Goal: Information Seeking & Learning: Understand process/instructions

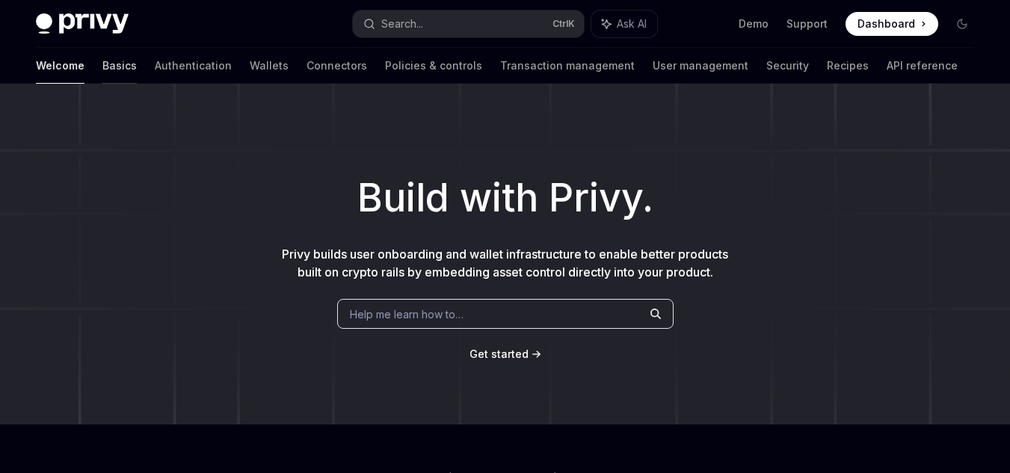
click at [102, 70] on link "Basics" at bounding box center [119, 66] width 34 height 36
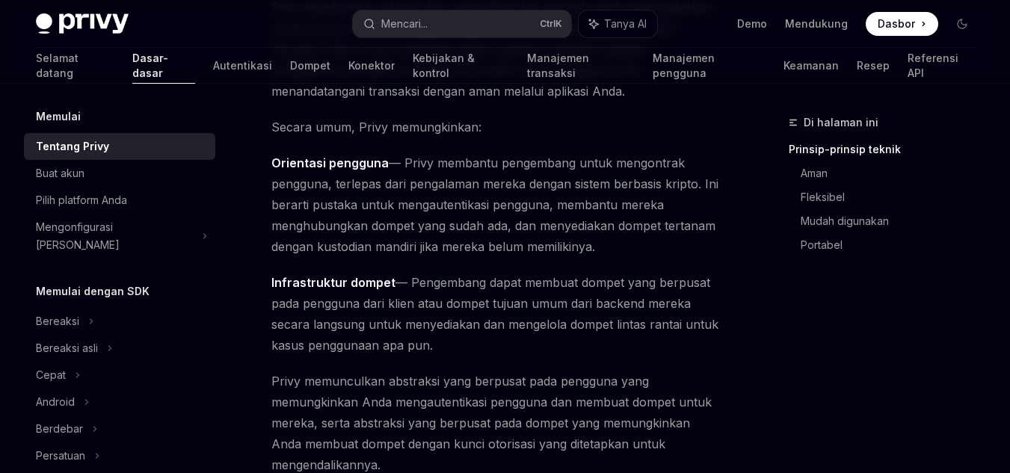
scroll to position [192, 0]
click at [462, 222] on font "— Privy membantu pengembang untuk mengontrak pengguna, terlepas dari pengalaman…" at bounding box center [494, 204] width 447 height 99
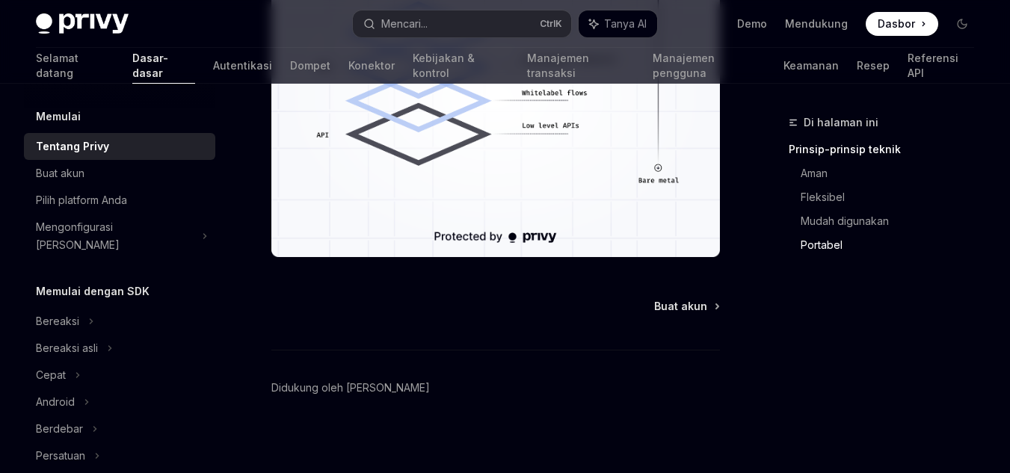
scroll to position [1689, 0]
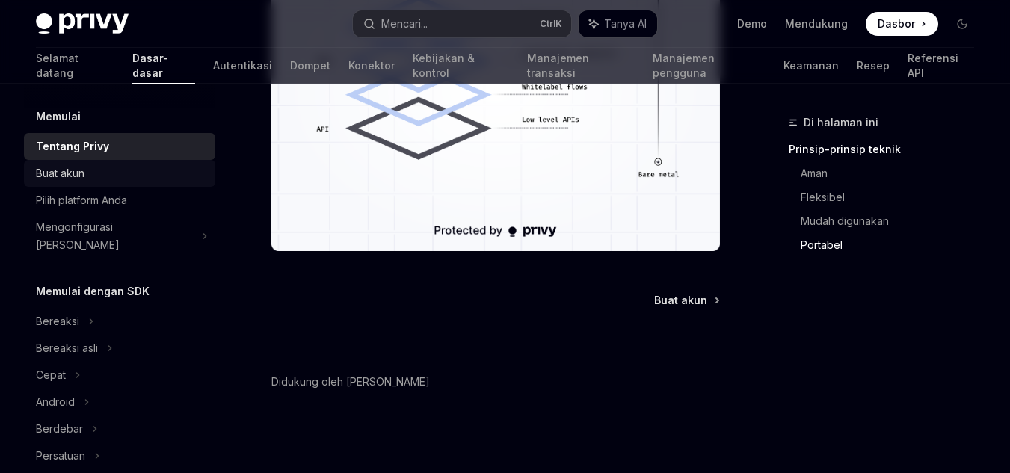
click at [83, 176] on font "Buat akun" at bounding box center [60, 173] width 49 height 13
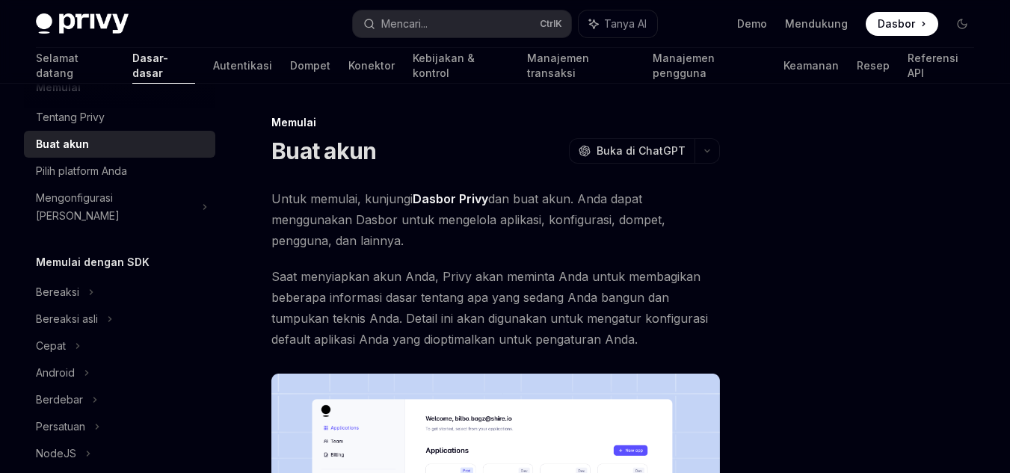
scroll to position [30, 0]
click at [319, 206] on font "Untuk memulai, kunjungi" at bounding box center [341, 198] width 141 height 15
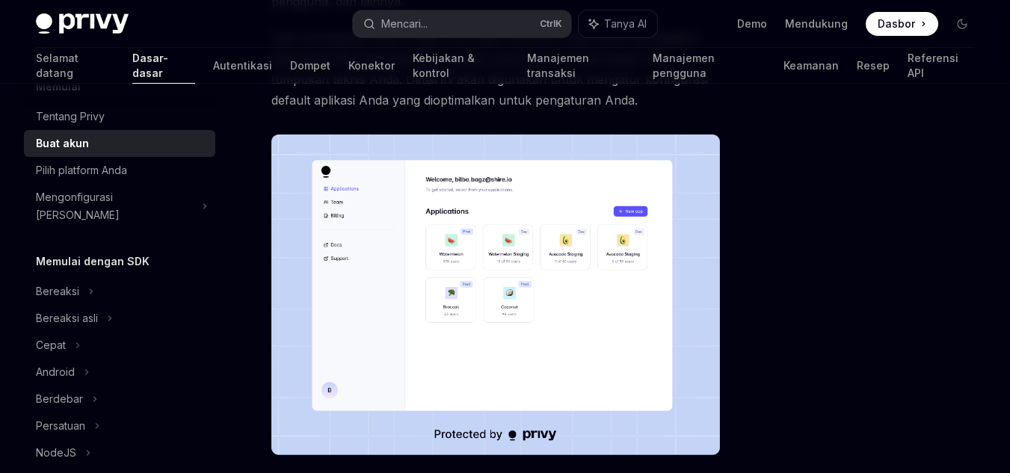
scroll to position [269, 0]
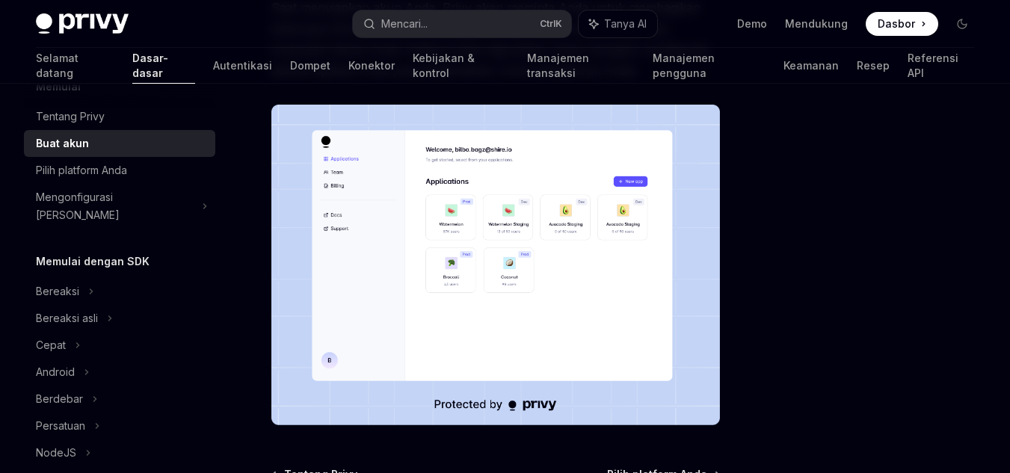
click at [364, 210] on img at bounding box center [495, 265] width 448 height 321
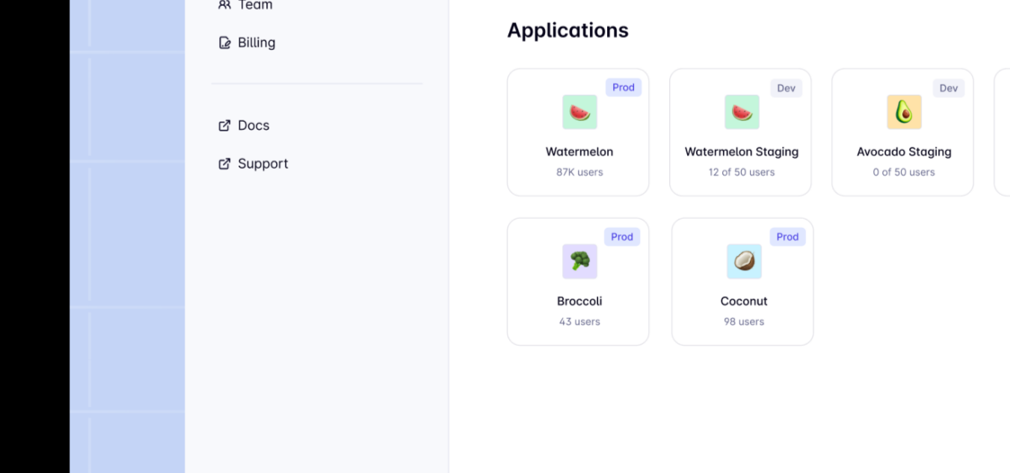
drag, startPoint x: 408, startPoint y: 199, endPoint x: 369, endPoint y: 208, distance: 39.9
click at [369, 208] on img at bounding box center [511, 236] width 558 height 398
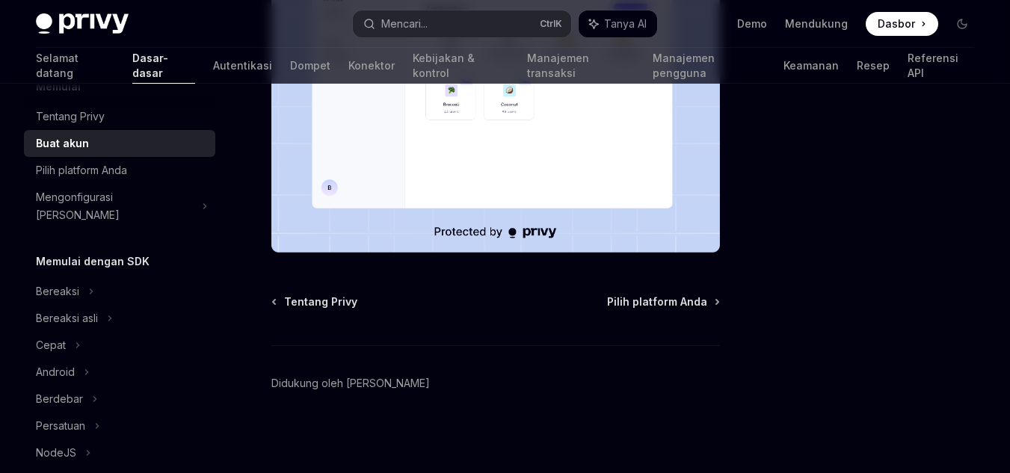
scroll to position [443, 0]
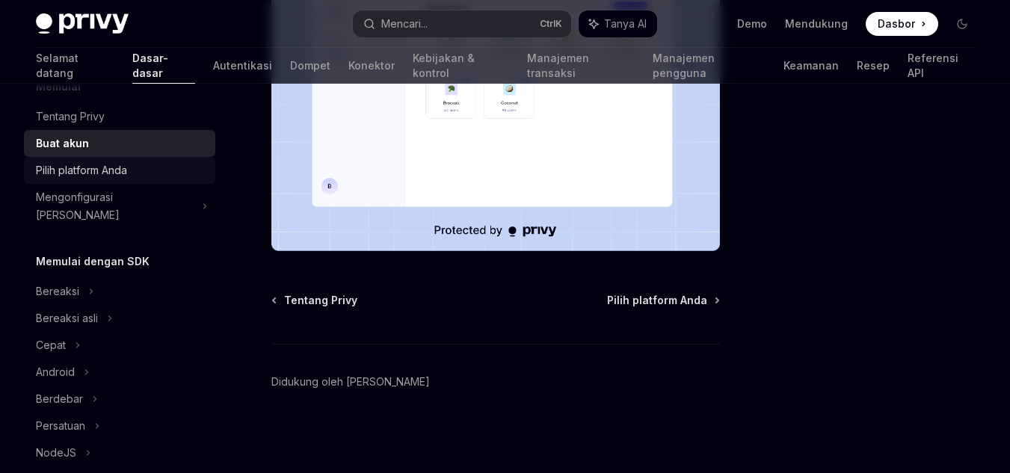
click at [145, 176] on div "Pilih platform Anda" at bounding box center [121, 170] width 170 height 18
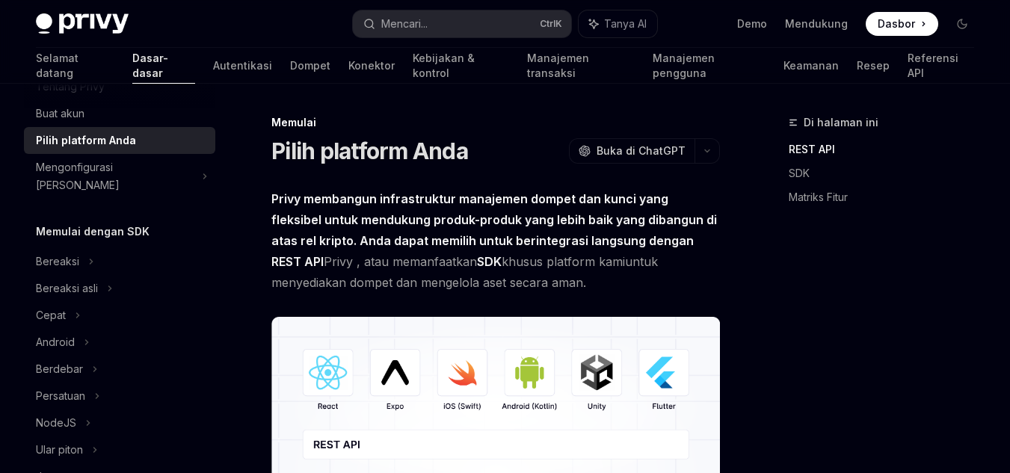
scroll to position [120, 0]
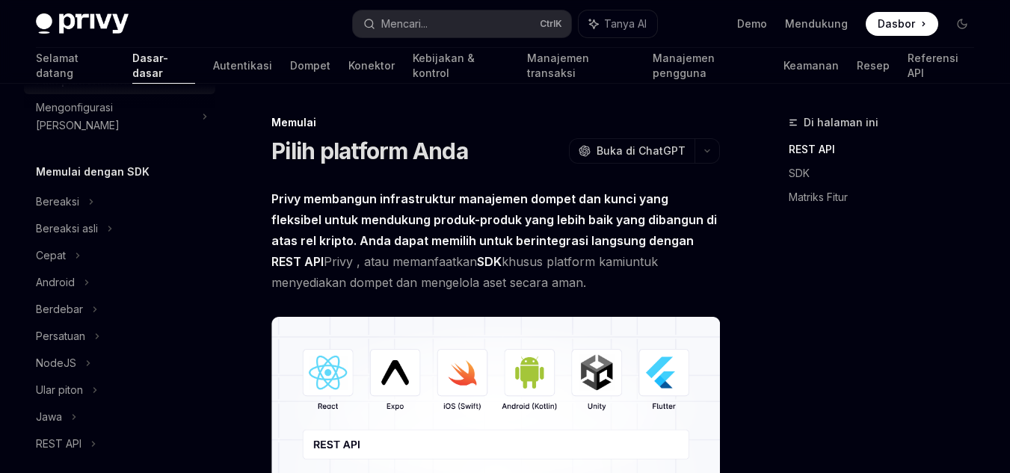
click at [353, 221] on font "Privy membangun infrastruktur manajemen dompet dan kunci yang fleksibel untuk m…" at bounding box center [494, 230] width 446 height 78
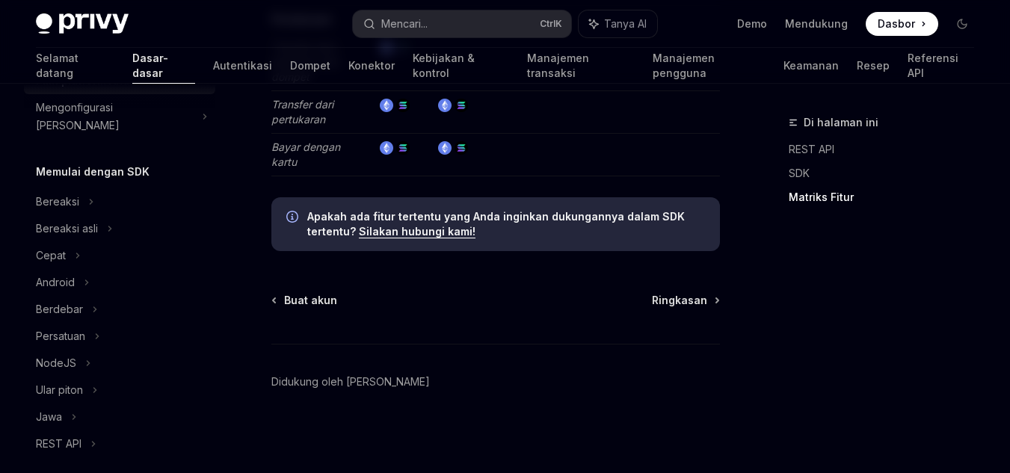
scroll to position [3202, 0]
click at [668, 305] on font "Ringkasan" at bounding box center [679, 300] width 55 height 13
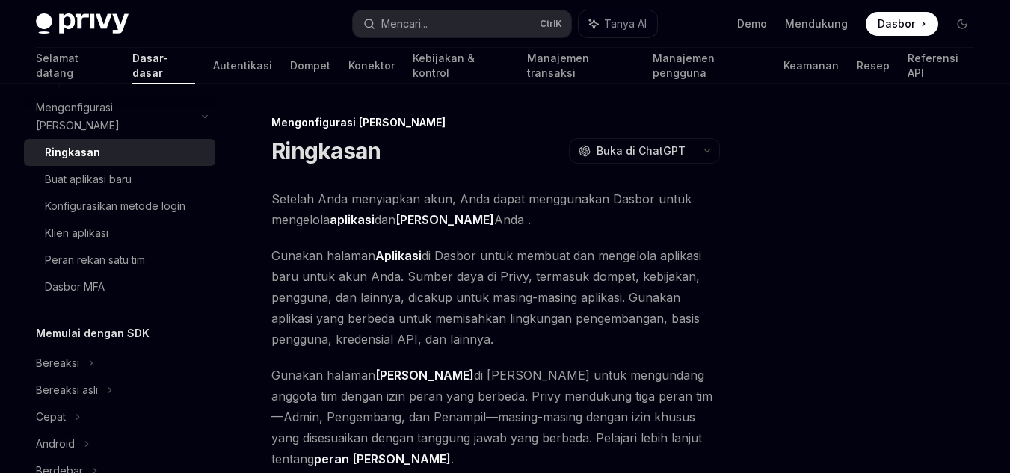
click at [668, 305] on span "Gunakan halaman Aplikasi di Dasbor untuk membuat dan mengelola aplikasi baru un…" at bounding box center [495, 297] width 448 height 105
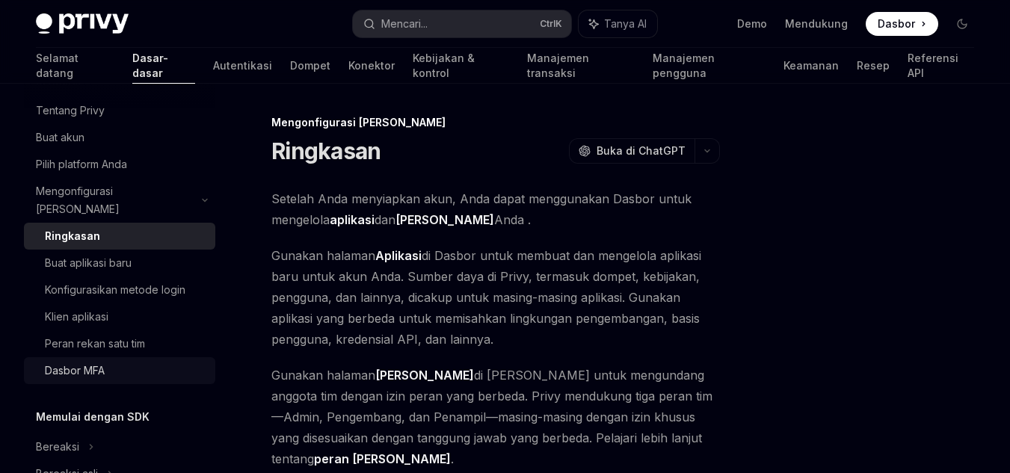
scroll to position [37, 0]
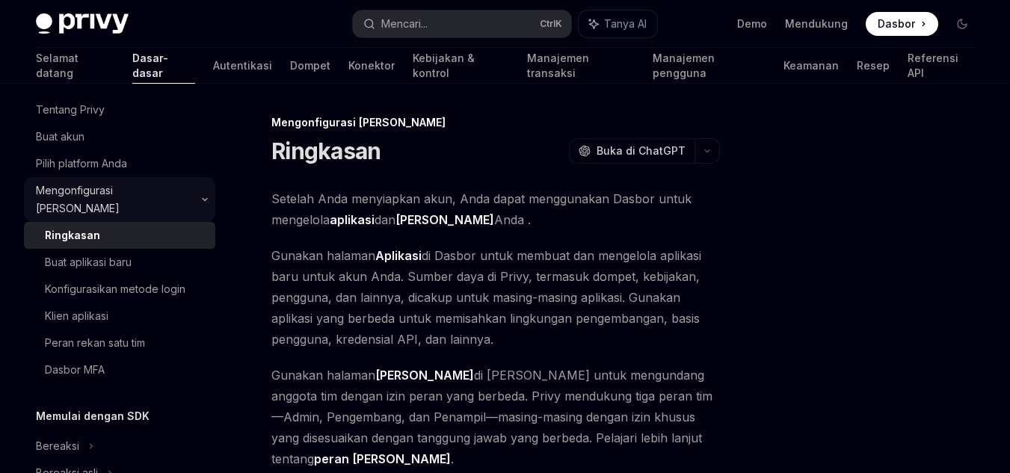
click at [86, 195] on font "Mengonfigurasi [PERSON_NAME]" at bounding box center [78, 199] width 84 height 31
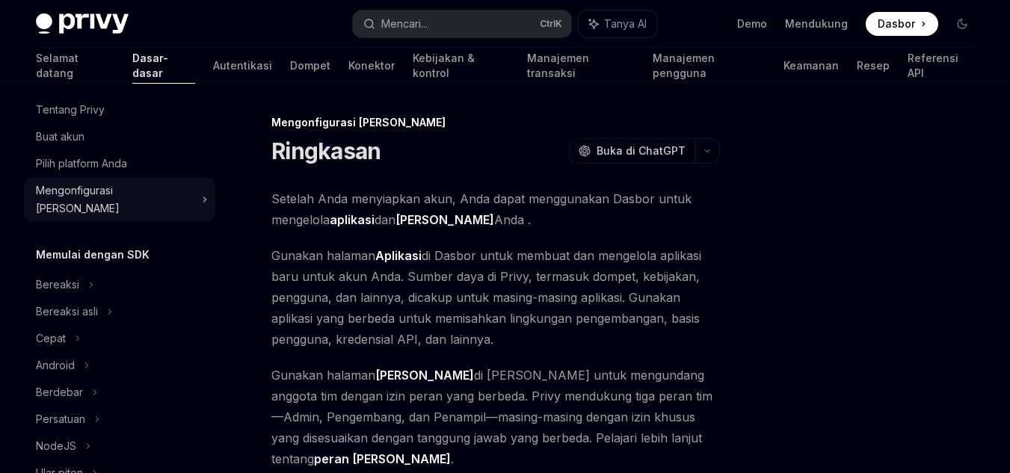
click at [86, 195] on font "Mengonfigurasi [PERSON_NAME]" at bounding box center [78, 199] width 84 height 31
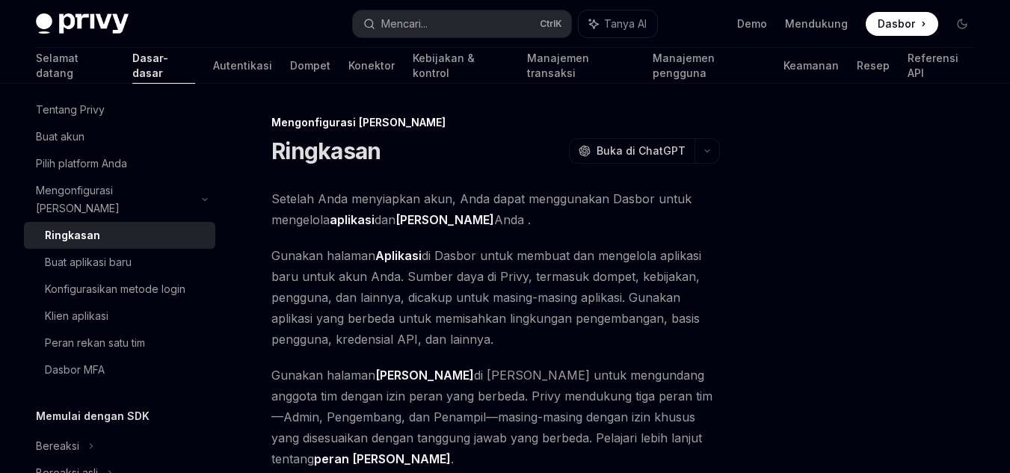
click at [84, 229] on font "Ringkasan" at bounding box center [72, 235] width 55 height 13
click at [282, 257] on font "Gunakan halaman" at bounding box center [323, 255] width 104 height 15
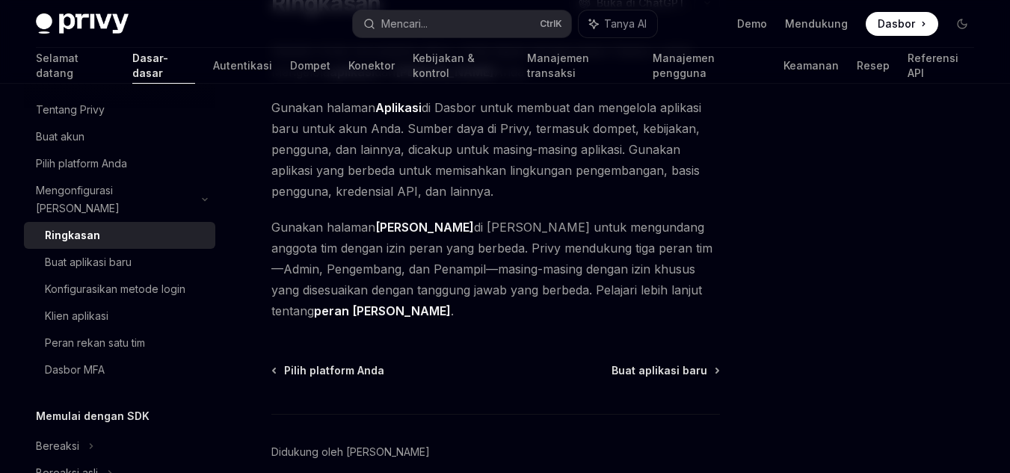
scroll to position [149, 0]
click at [667, 363] on font "Buat aplikasi baru" at bounding box center [659, 369] width 96 height 13
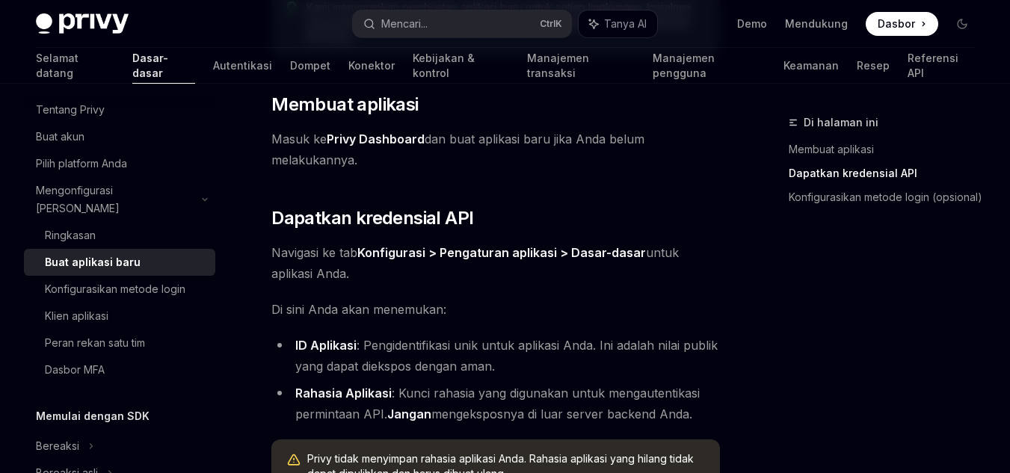
scroll to position [389, 0]
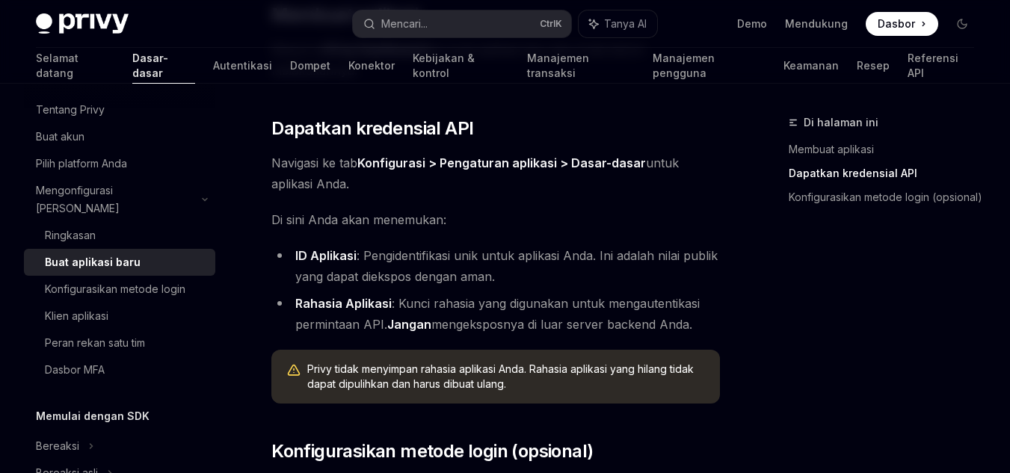
click at [651, 330] on font "mengeksposnya di luar server backend Anda." at bounding box center [561, 324] width 261 height 15
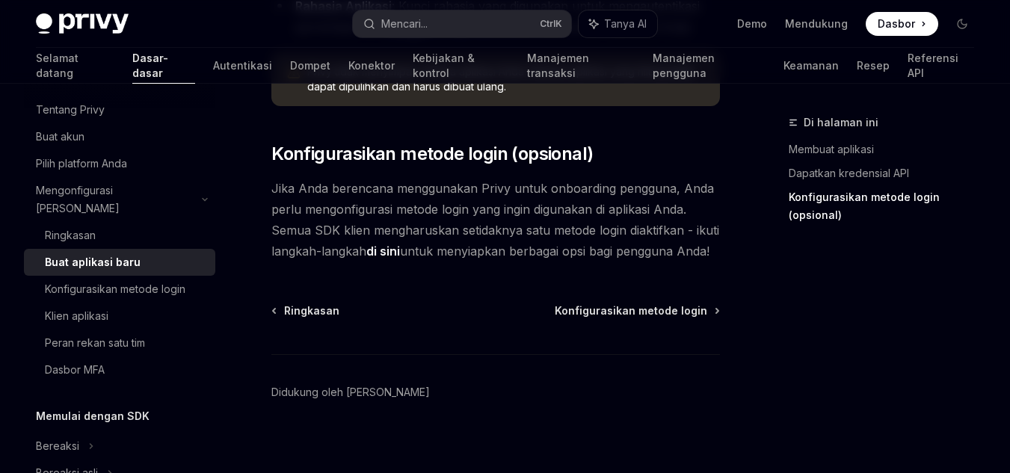
scroll to position [688, 0]
click at [647, 315] on span "Konfigurasikan metode login" at bounding box center [631, 309] width 152 height 15
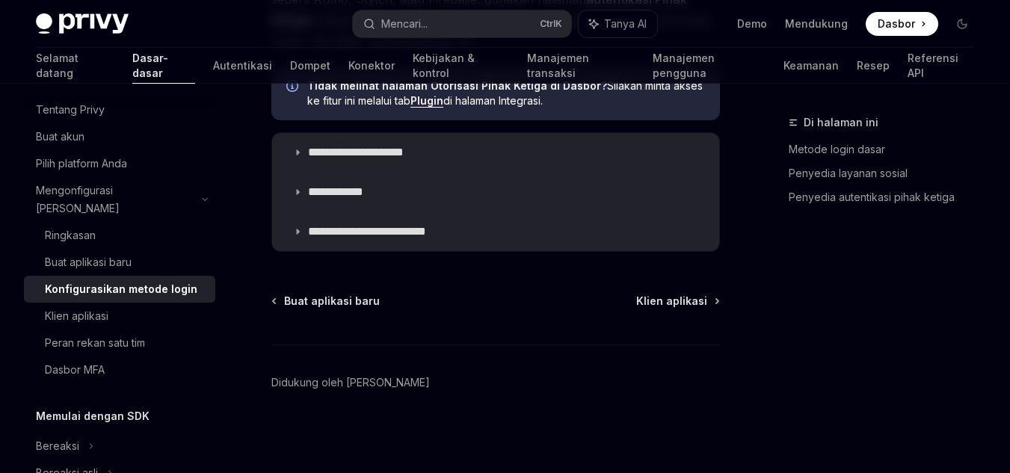
scroll to position [1088, 0]
click at [648, 297] on font "Klien aplikasi" at bounding box center [671, 300] width 71 height 13
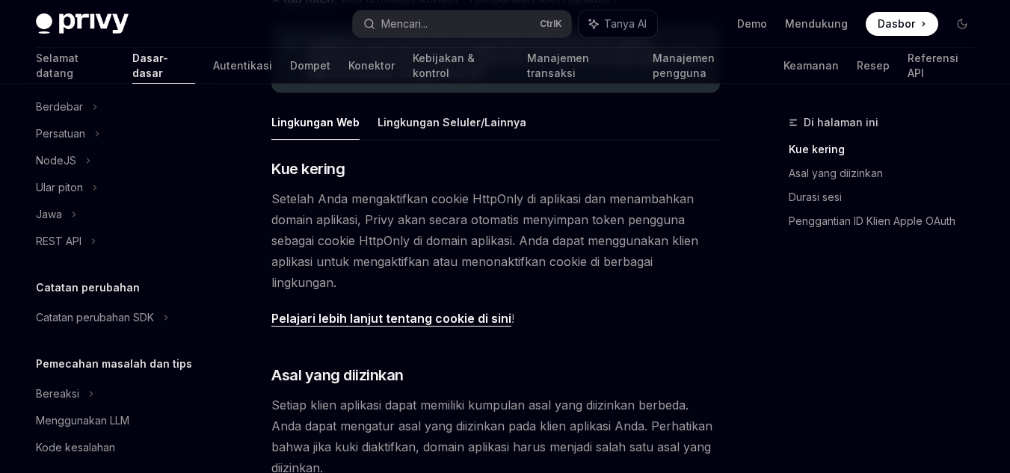
scroll to position [483, 0]
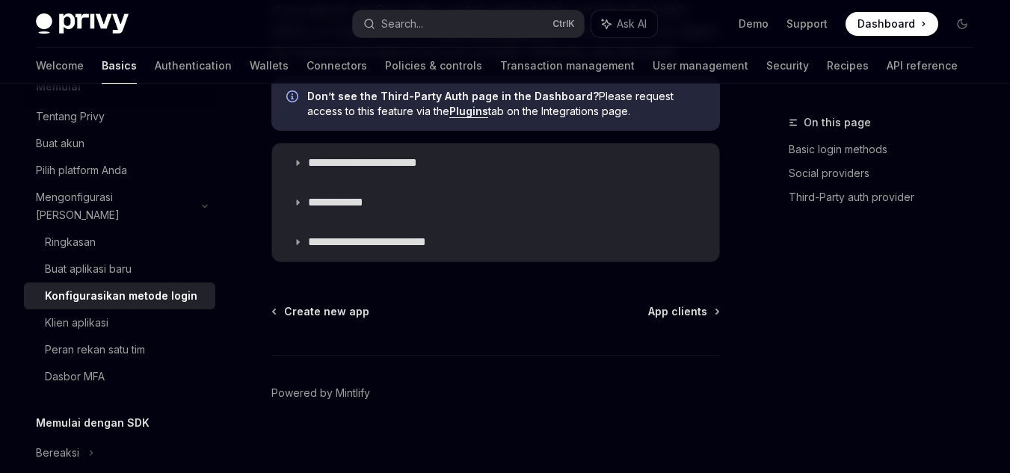
scroll to position [978, 0]
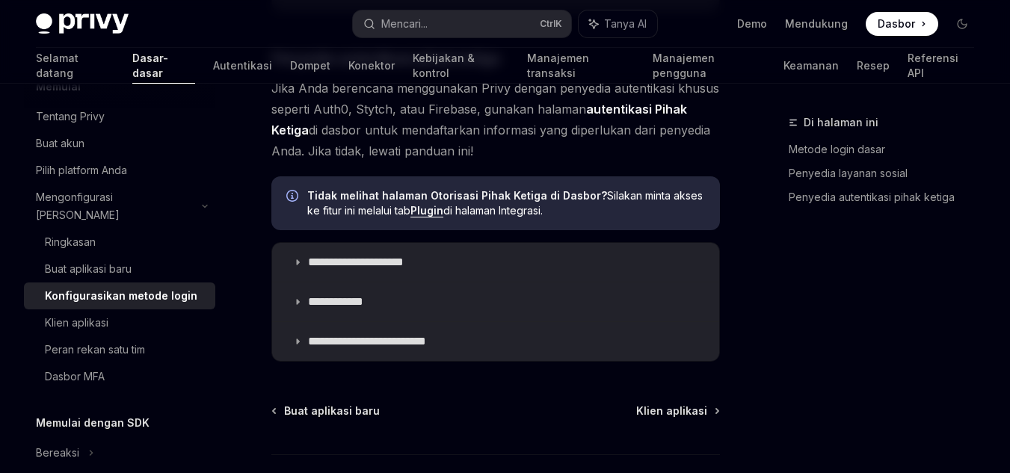
type textarea "*"
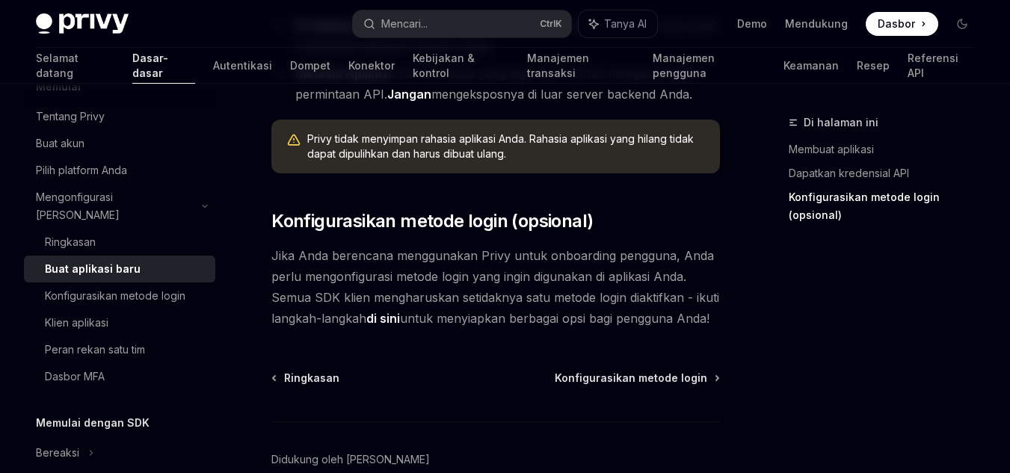
scroll to position [697, 0]
